Goal: Communication & Community: Participate in discussion

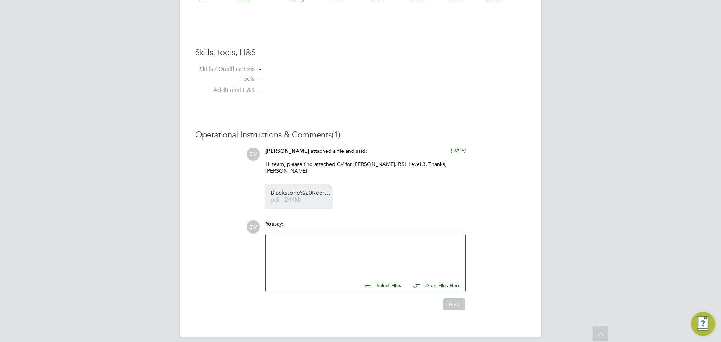
scroll to position [579, 0]
click at [323, 262] on div at bounding box center [365, 254] width 190 height 32
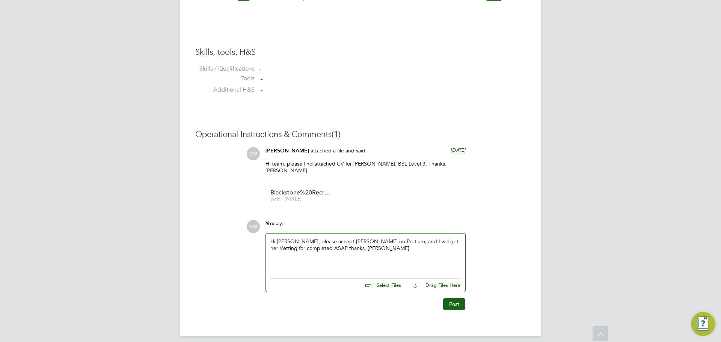
click at [284, 238] on div "Hi Jinell, please accept Maria on Pretium, and I will get her Vetting for compl…" at bounding box center [365, 254] width 190 height 32
click at [285, 238] on div "Hi @jinell, please accept Maria on Pretium, and I will get her Vetting for comp…" at bounding box center [365, 254] width 190 height 32
click at [454, 298] on button "Post" at bounding box center [454, 304] width 22 height 12
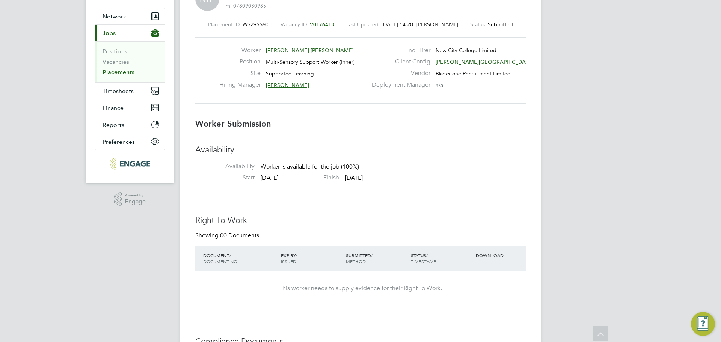
scroll to position [0, 0]
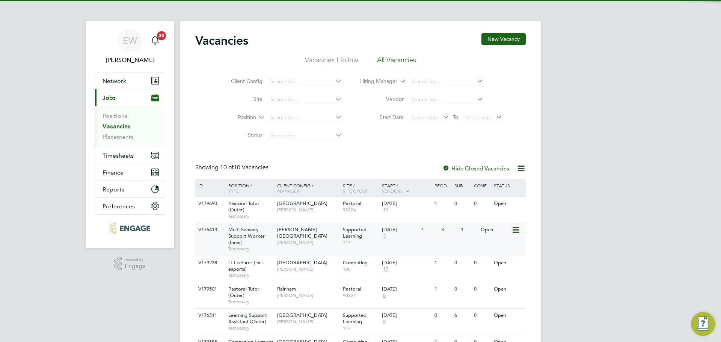
click at [252, 236] on span "Multi-Sensory Support Worker (Inner)" at bounding box center [246, 235] width 36 height 19
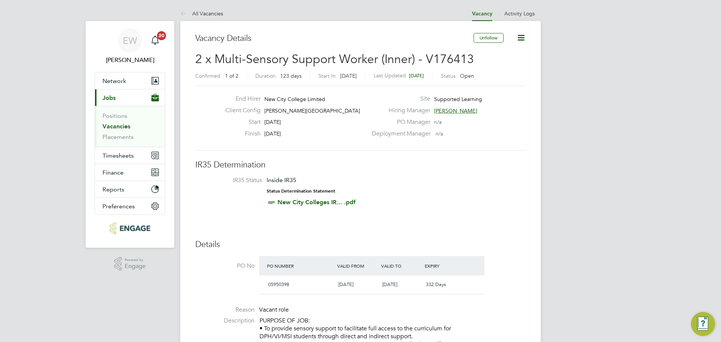
click at [457, 111] on span "[PERSON_NAME]" at bounding box center [455, 110] width 43 height 7
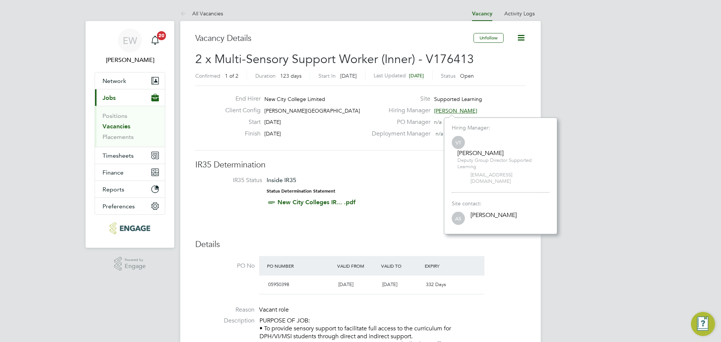
scroll to position [4, 4]
drag, startPoint x: 558, startPoint y: 83, endPoint x: 524, endPoint y: 41, distance: 54.0
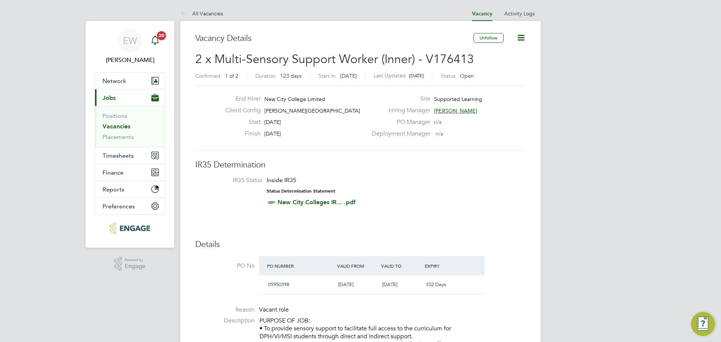
click at [522, 35] on icon at bounding box center [520, 37] width 9 height 9
click at [497, 81] on li "Followers" at bounding box center [503, 80] width 44 height 11
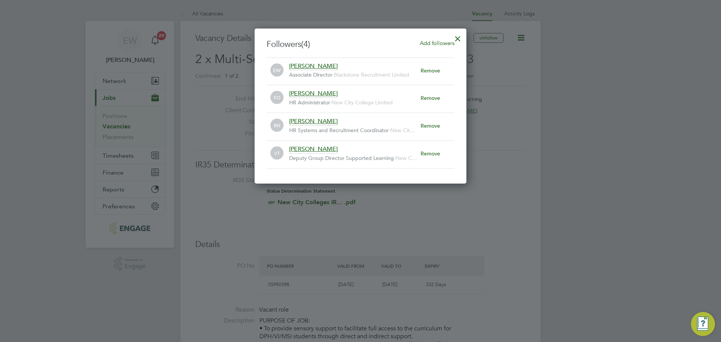
click at [580, 166] on div at bounding box center [360, 171] width 721 height 342
